Goal: Task Accomplishment & Management: Manage account settings

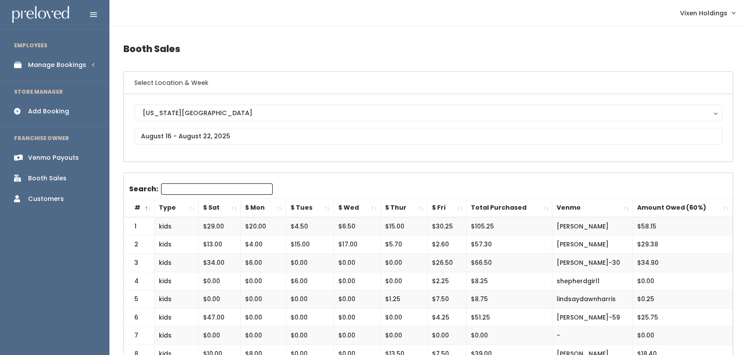
click at [35, 67] on div "Manage Bookings" at bounding box center [57, 64] width 58 height 9
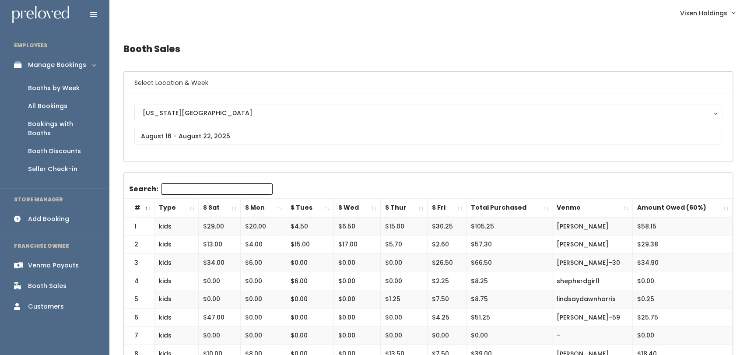
click at [41, 89] on div "Booths by Week" at bounding box center [54, 88] width 52 height 9
